Goal: Check status: Check status

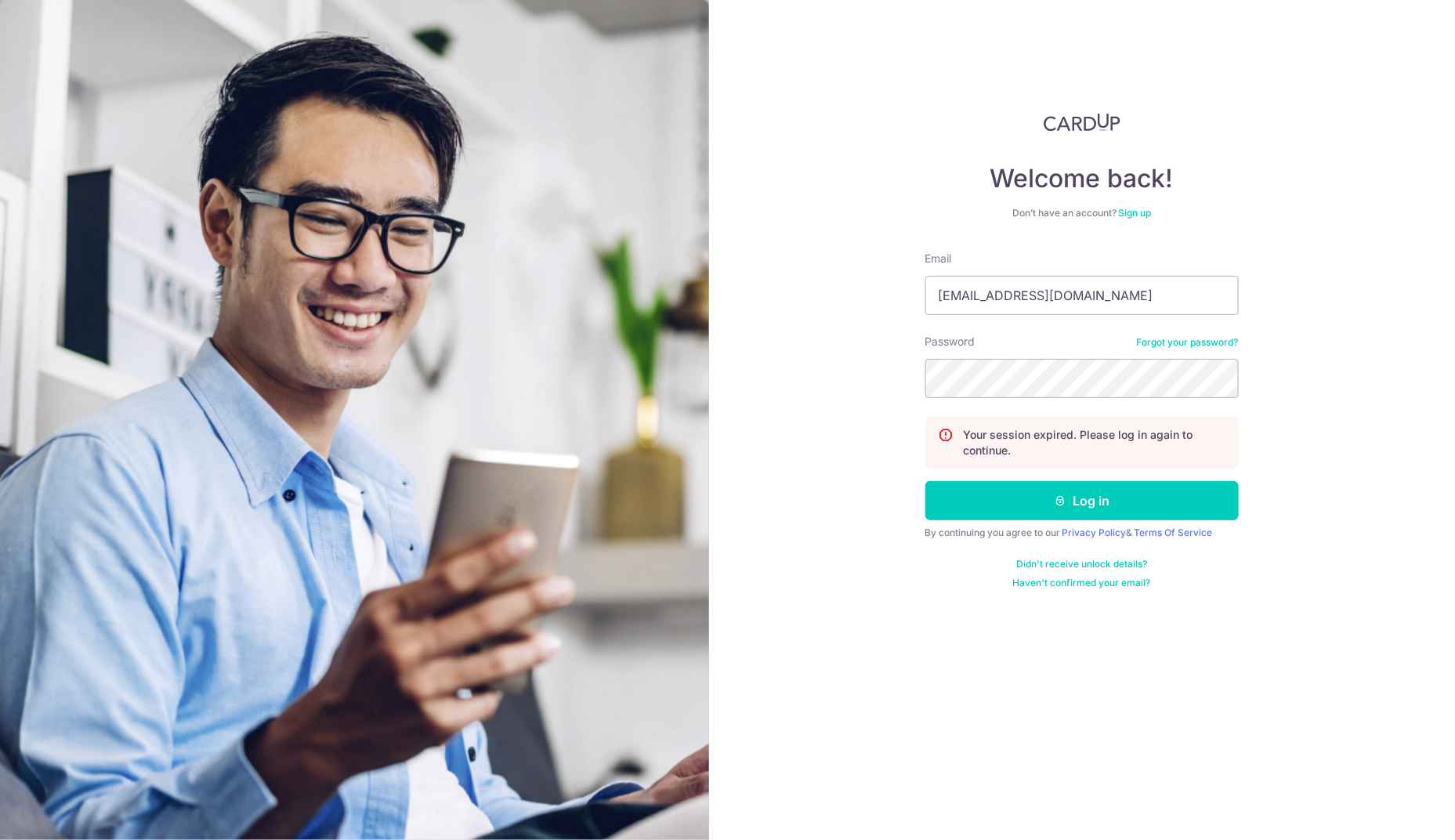
click at [1048, 512] on button "Log in" at bounding box center [1082, 500] width 313 height 39
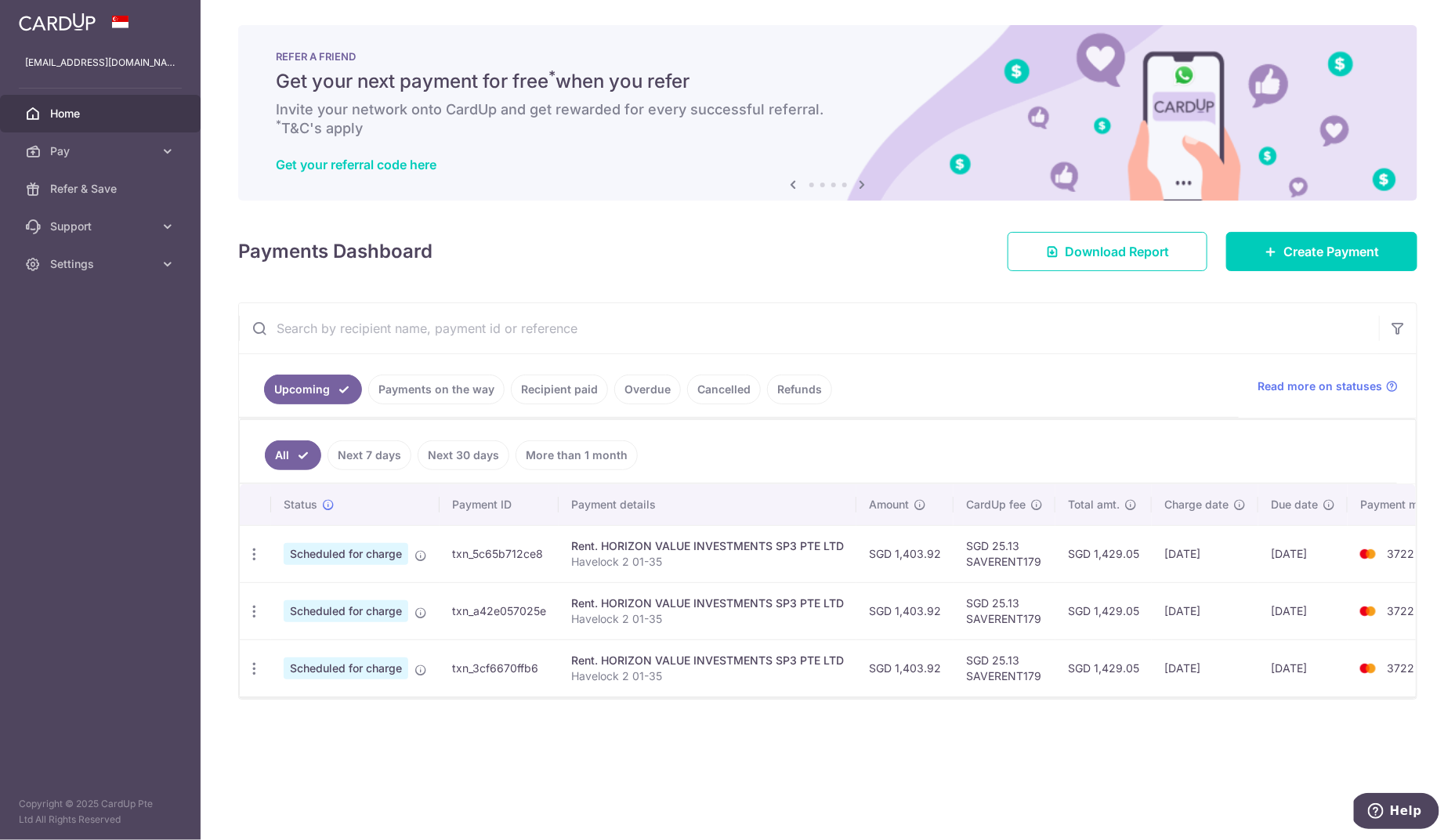
drag, startPoint x: 580, startPoint y: 387, endPoint x: 566, endPoint y: 387, distance: 14.0
click at [580, 387] on link "Recipient paid" at bounding box center [560, 388] width 98 height 30
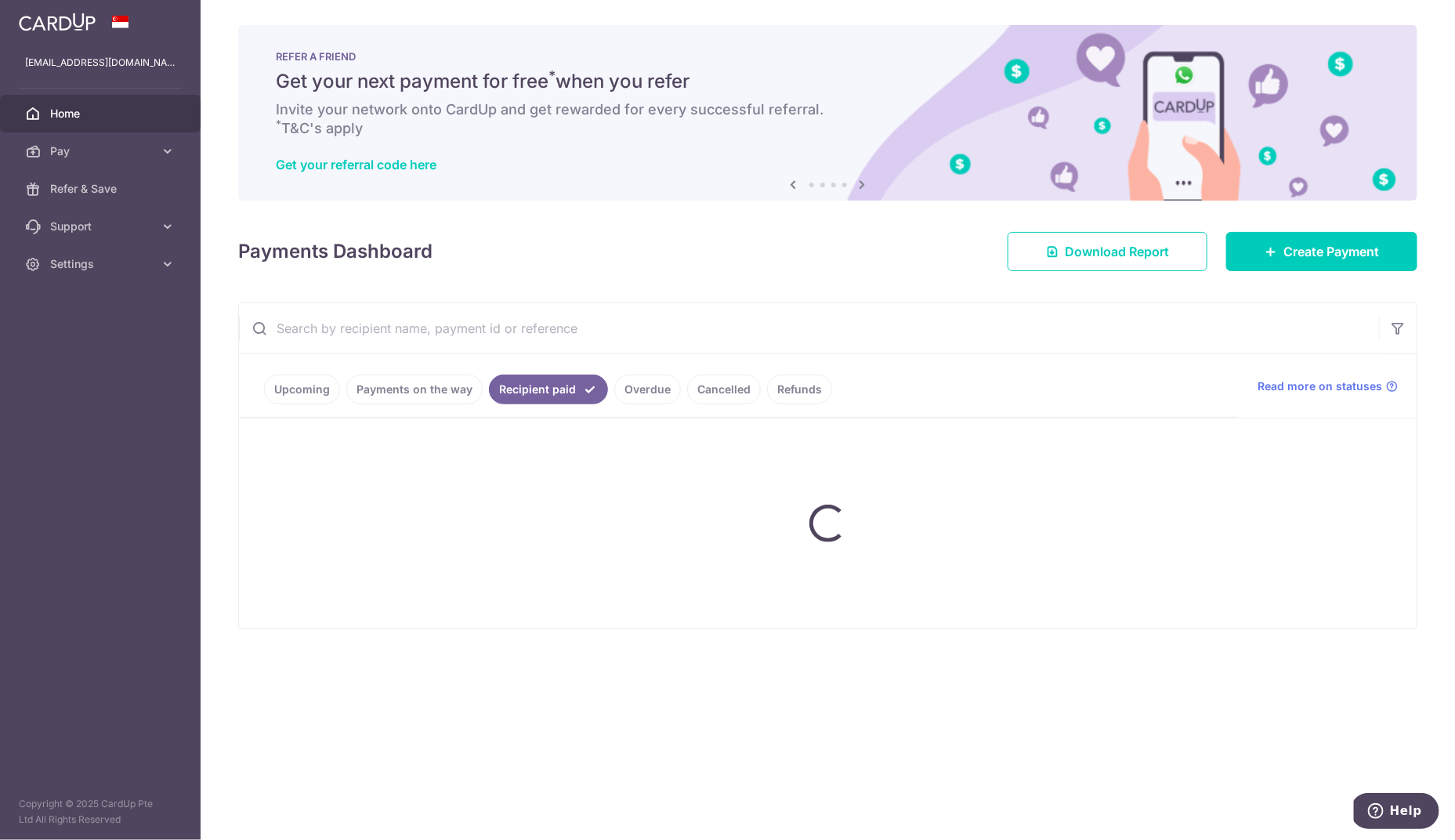
click at [561, 387] on link "Recipient paid" at bounding box center [548, 388] width 119 height 30
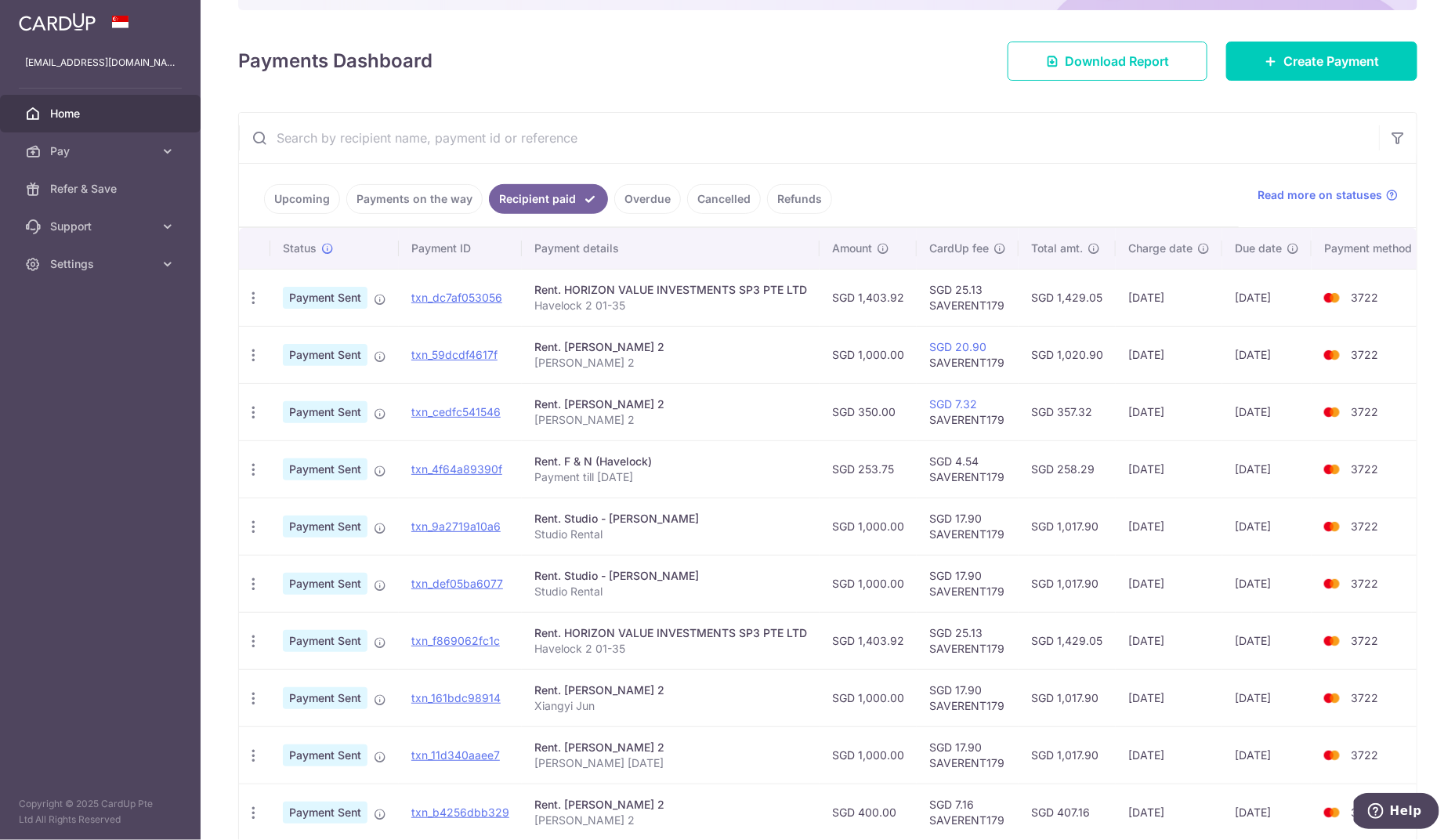
scroll to position [309, 0]
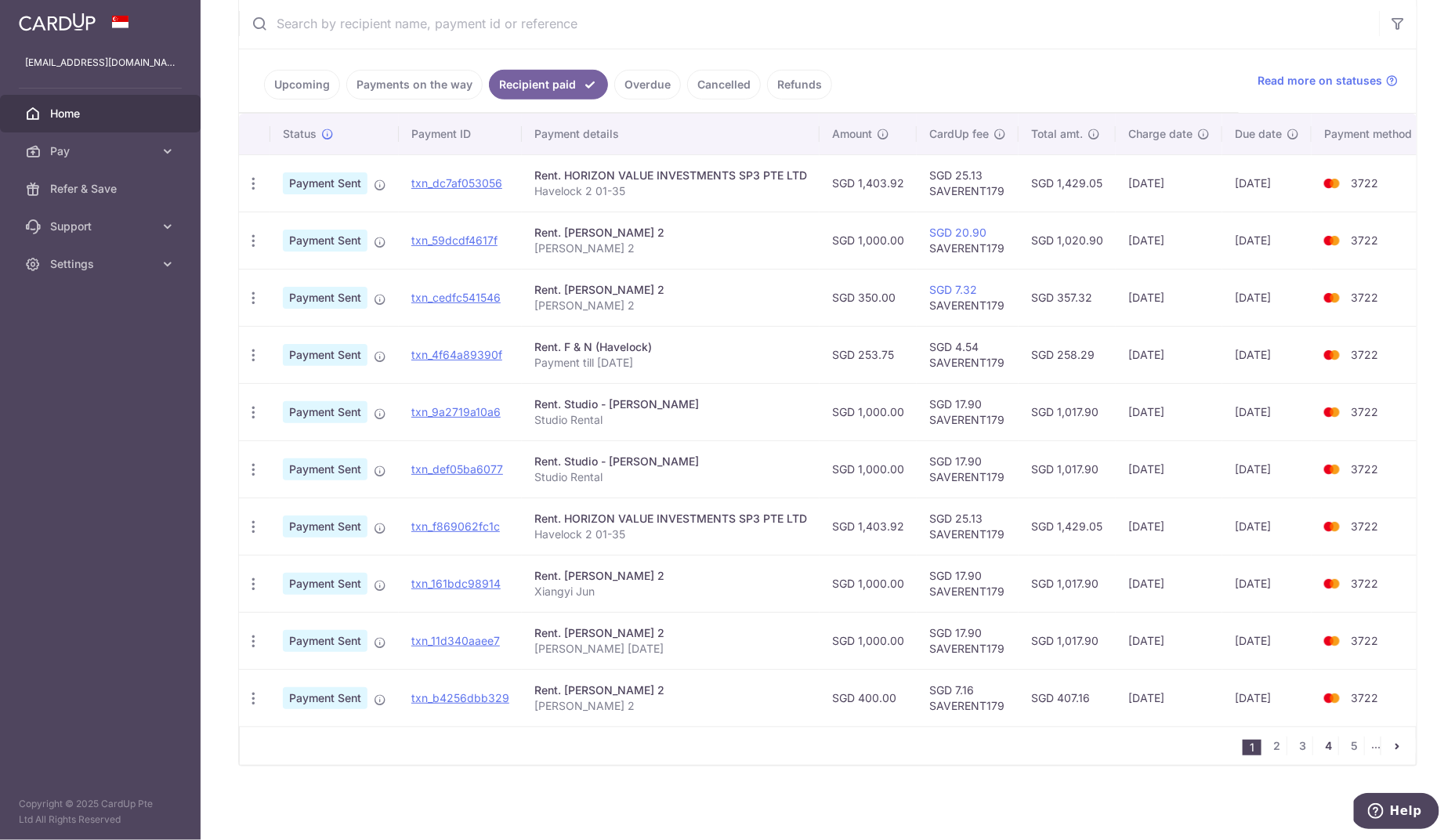
click at [1320, 745] on link "4" at bounding box center [1329, 746] width 19 height 19
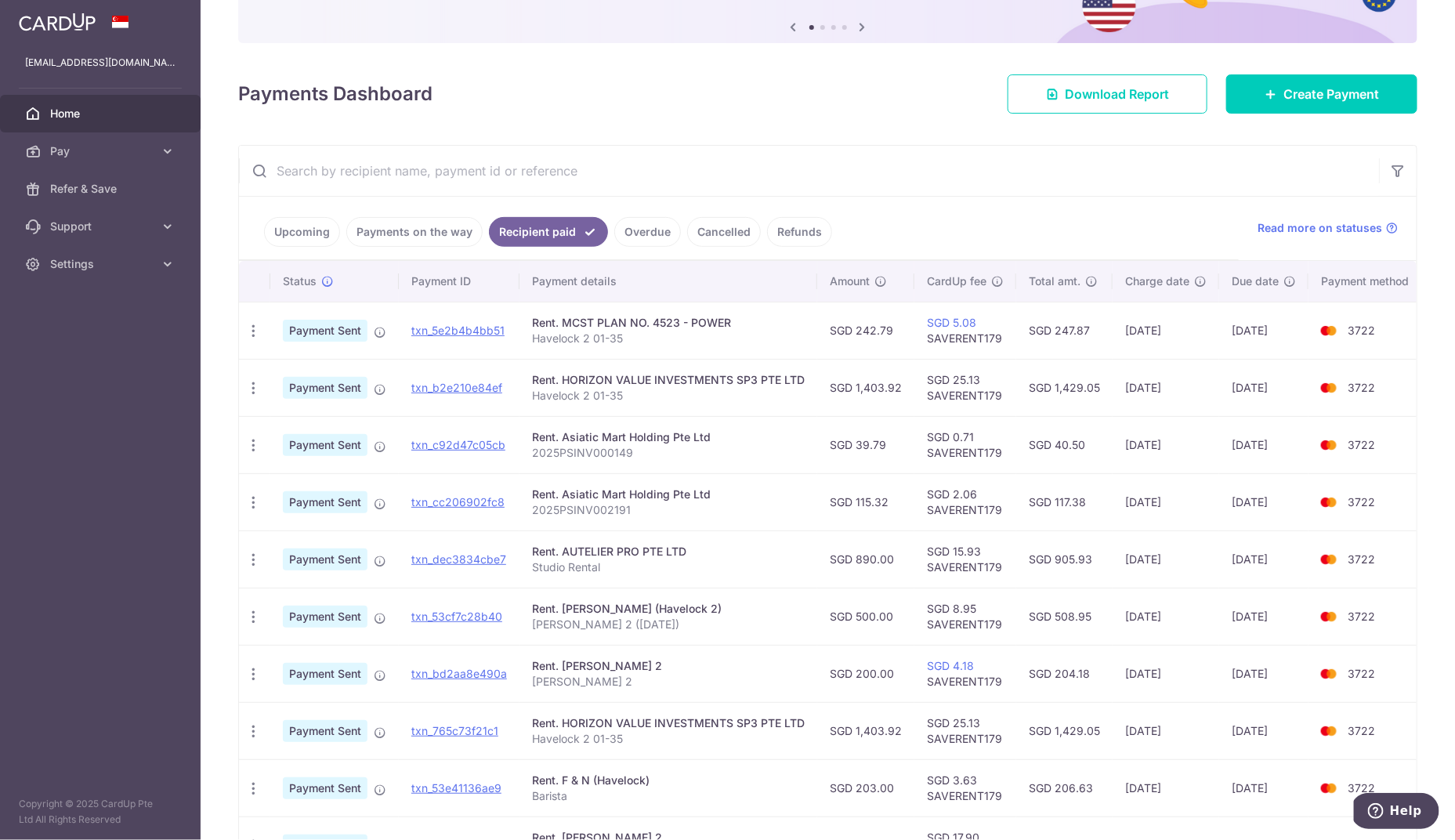
scroll to position [297, 0]
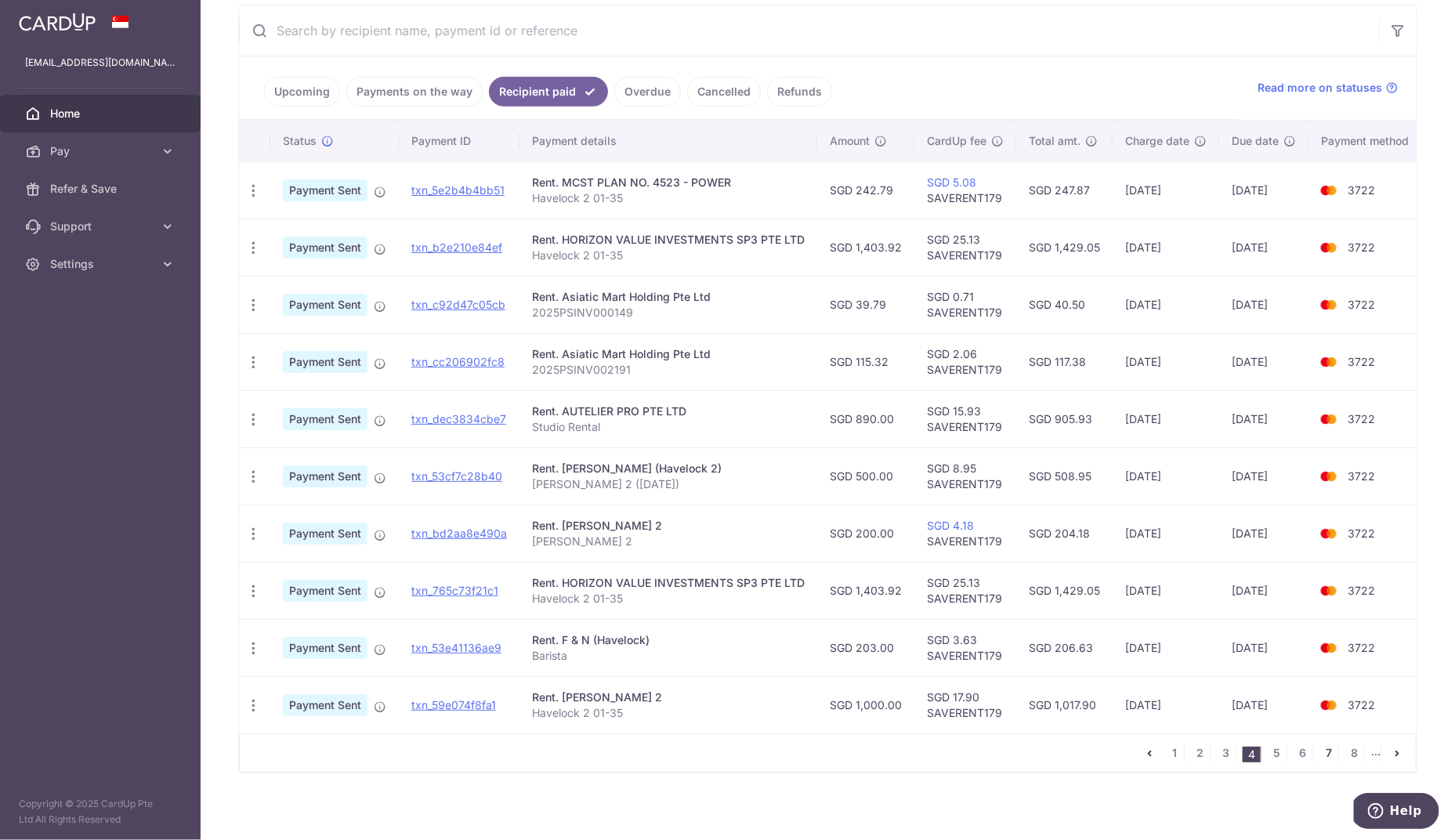
click at [1319, 748] on link "7" at bounding box center [1329, 753] width 19 height 19
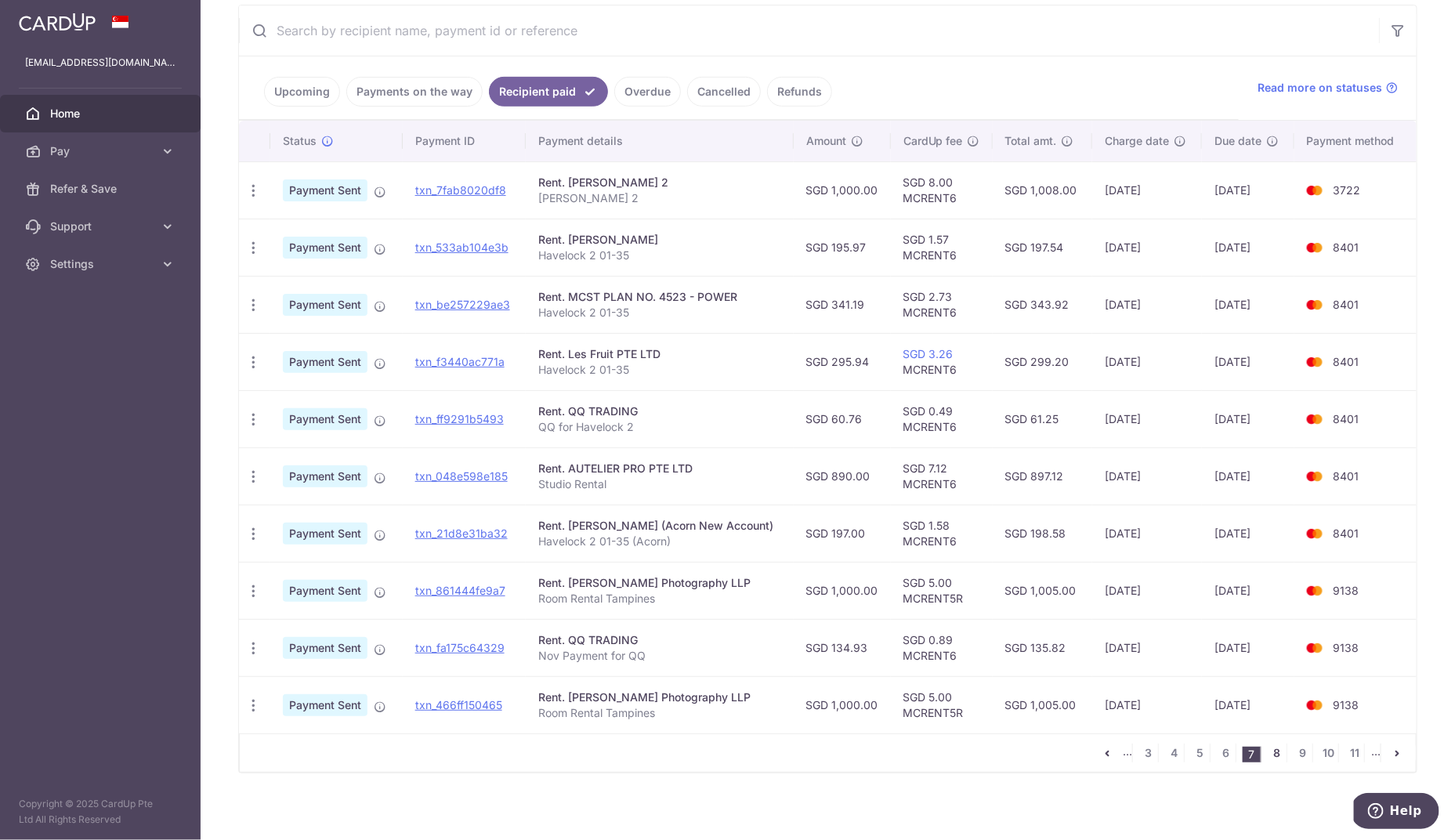
click at [1268, 744] on link "8" at bounding box center [1278, 753] width 19 height 19
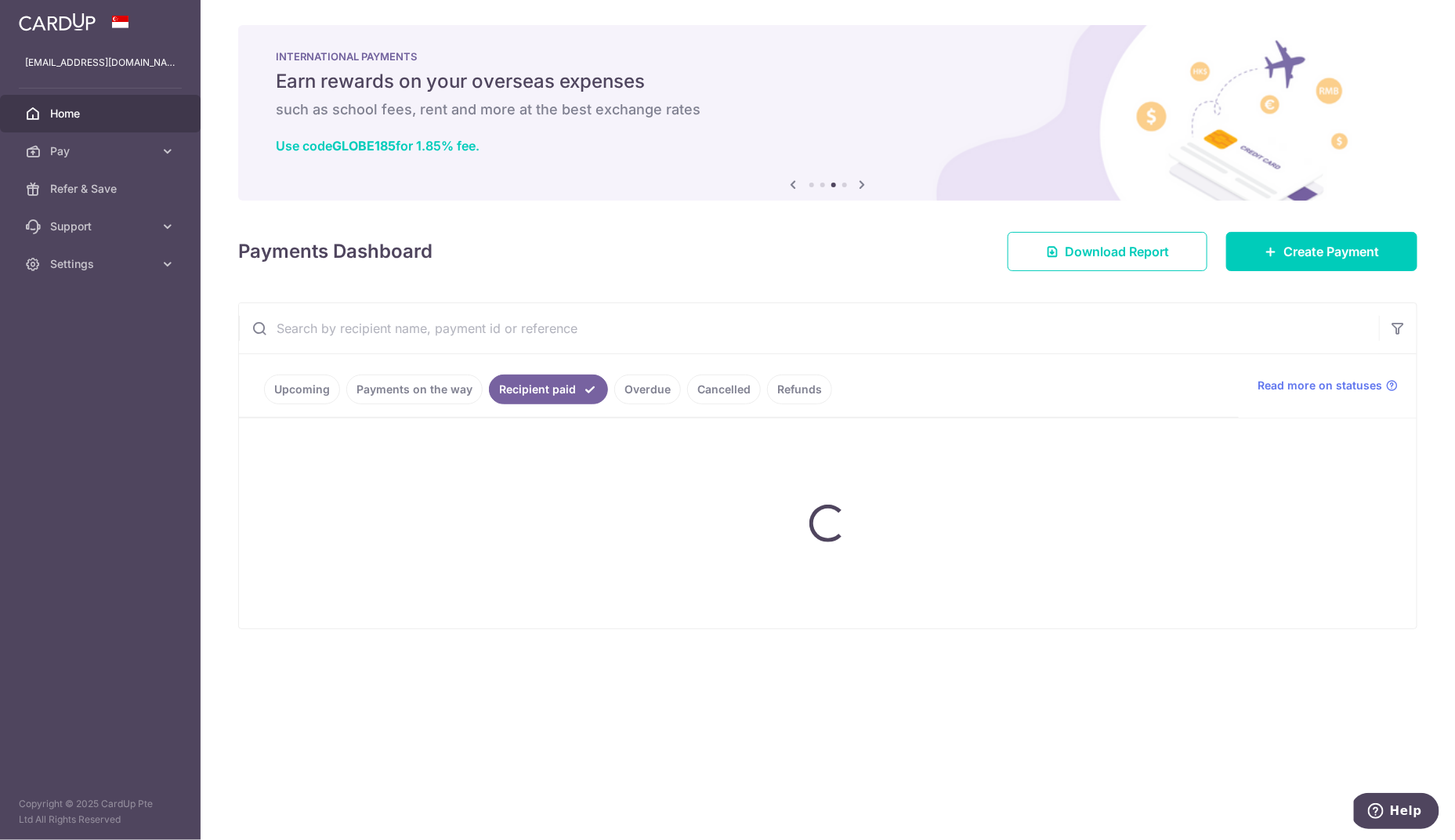
scroll to position [0, 0]
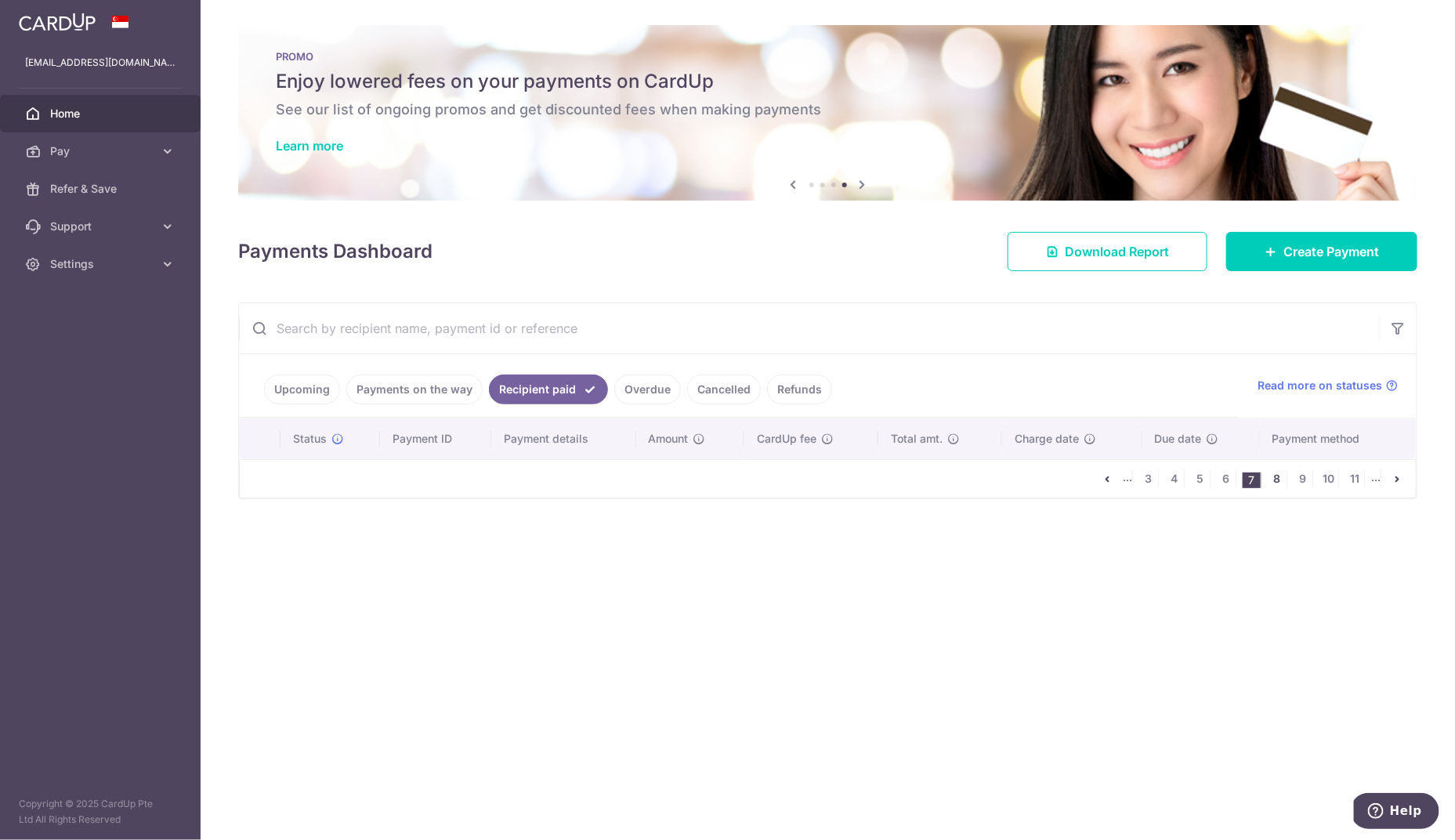
click at [1279, 476] on link "8" at bounding box center [1278, 479] width 19 height 19
click at [1254, 479] on li "7" at bounding box center [1252, 480] width 19 height 16
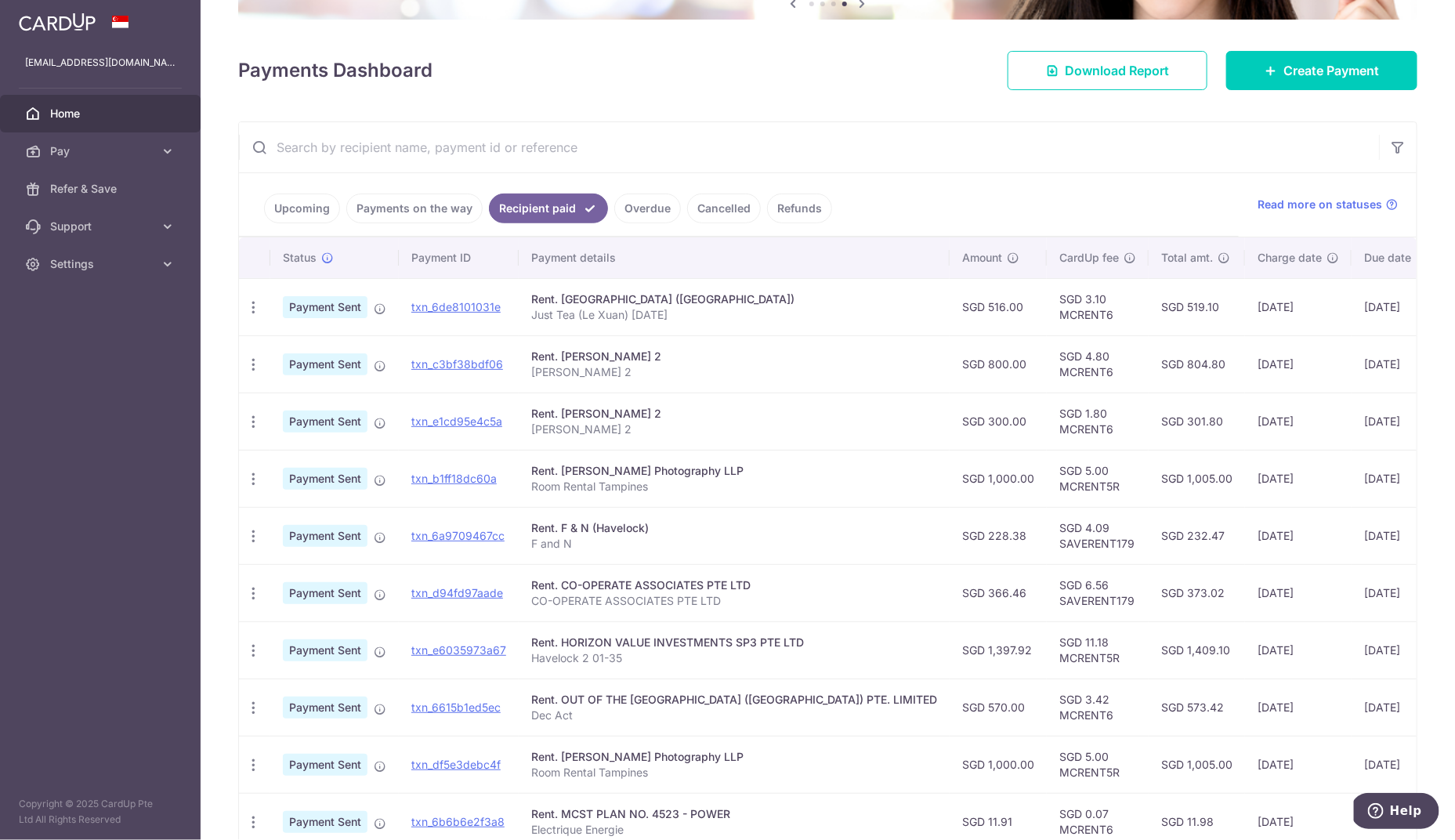
scroll to position [259, 0]
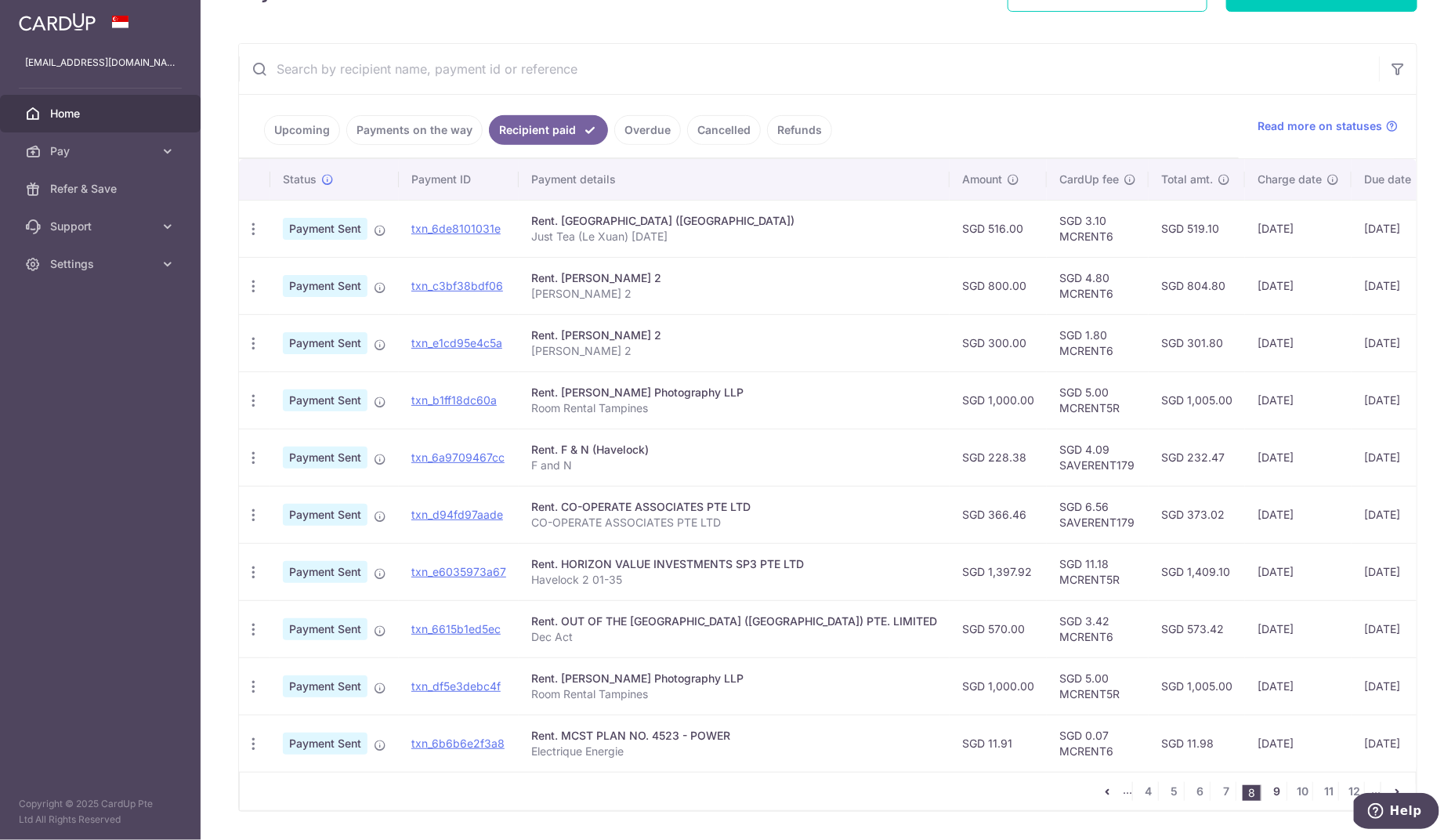
click at [1269, 793] on link "9" at bounding box center [1278, 791] width 19 height 19
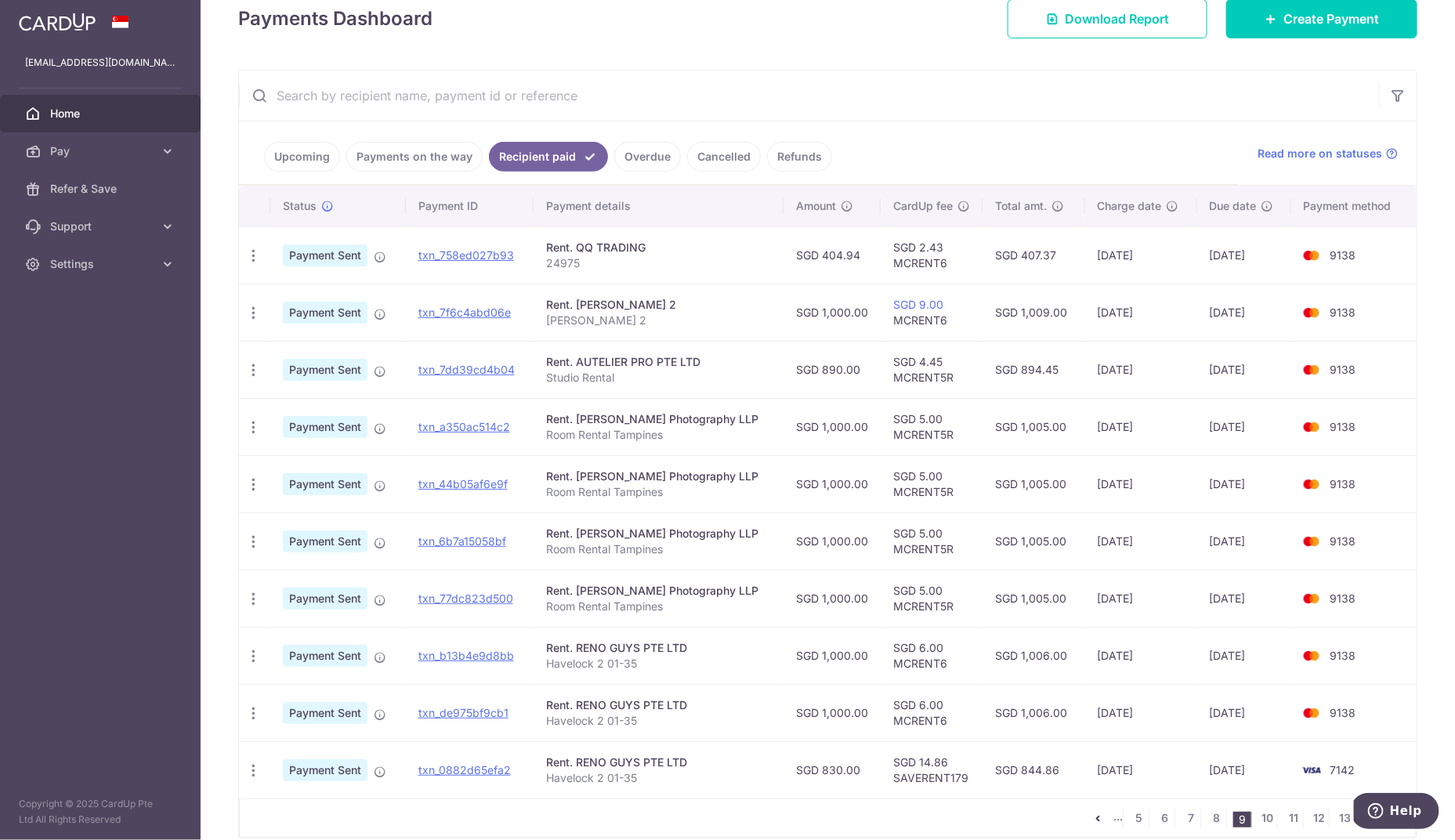
scroll to position [245, 0]
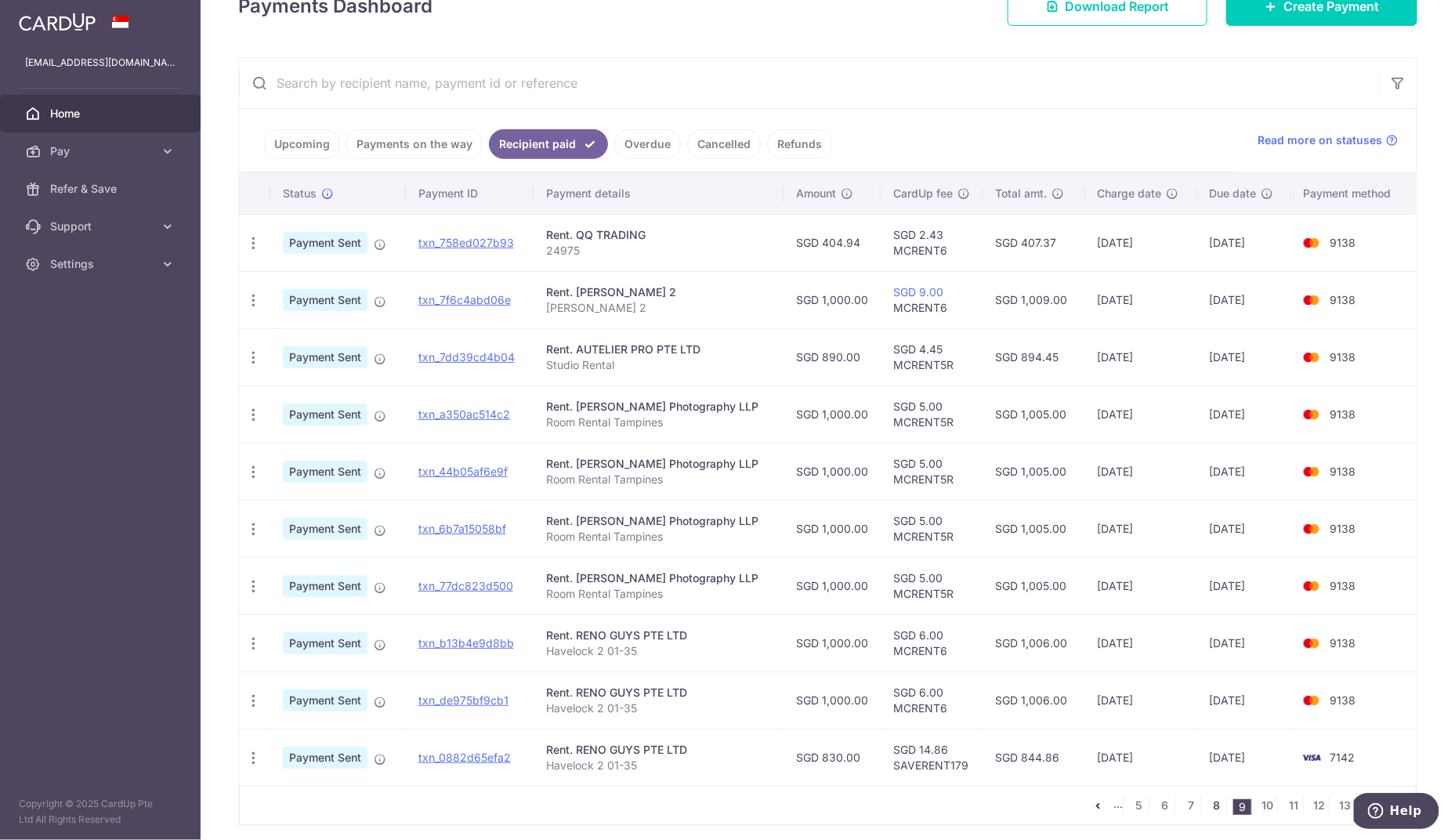
click at [1209, 796] on link "8" at bounding box center [1217, 806] width 19 height 19
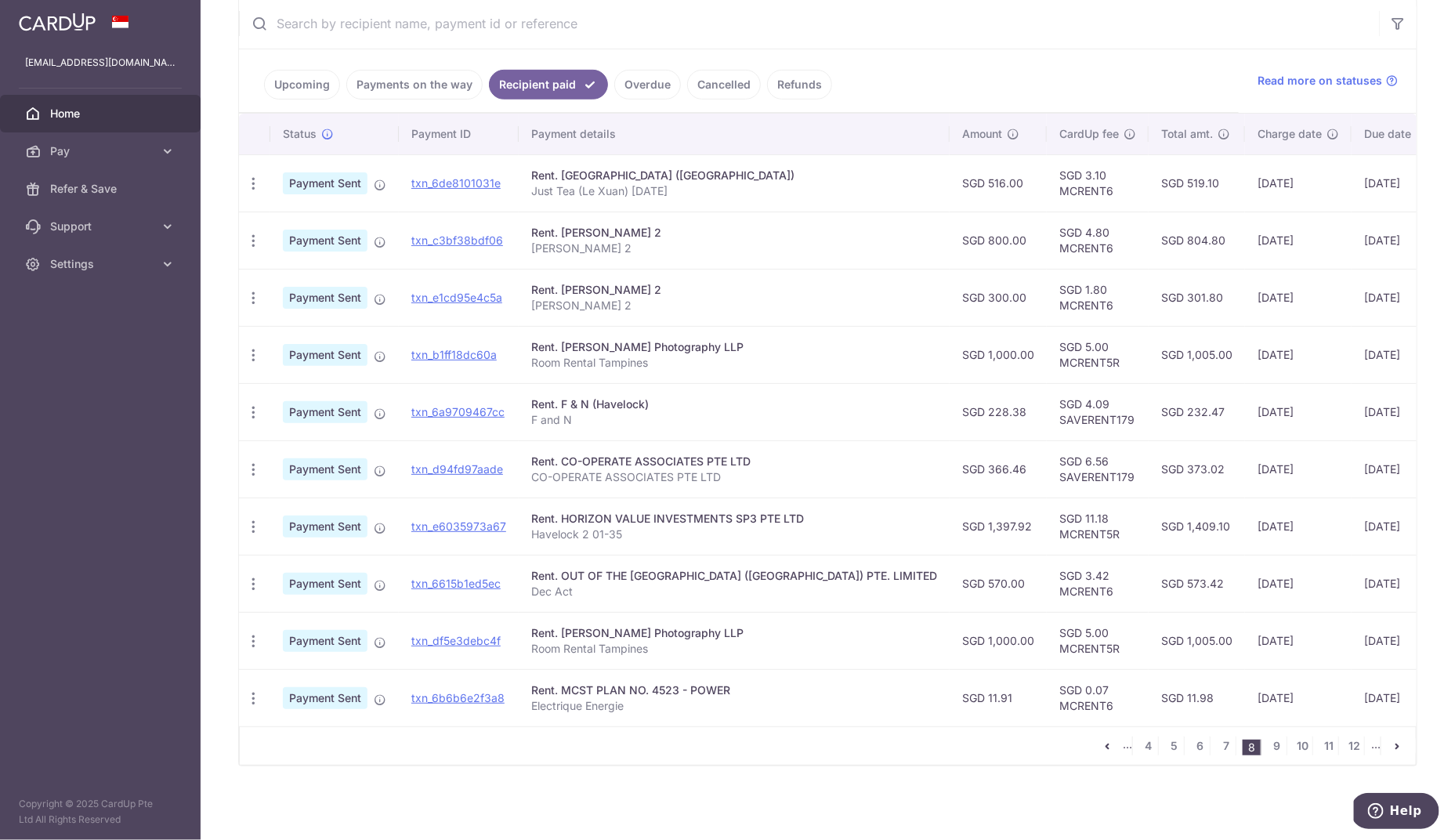
scroll to position [271, 0]
